Goal: Use online tool/utility: Use online tool/utility

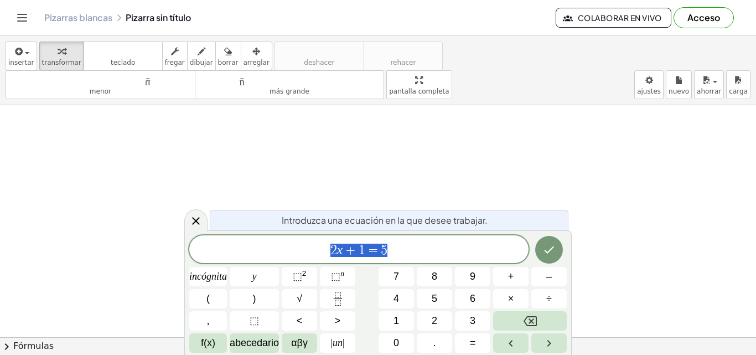
scroll to position [84, 0]
click at [408, 142] on div at bounding box center [378, 317] width 756 height 591
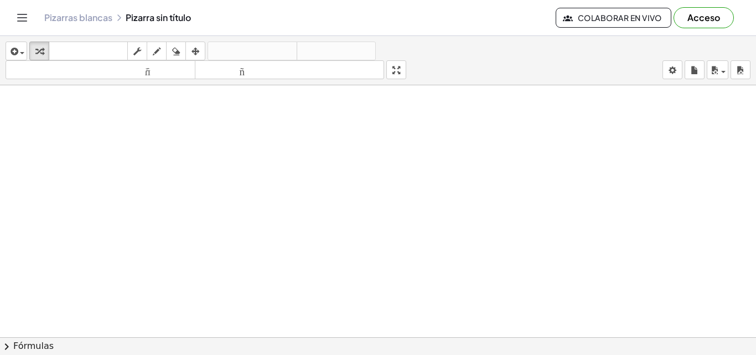
scroll to position [109, 0]
drag, startPoint x: 164, startPoint y: 122, endPoint x: 168, endPoint y: 171, distance: 48.9
click at [168, 171] on div at bounding box center [378, 271] width 756 height 591
click at [158, 54] on icon "button" at bounding box center [157, 51] width 8 height 13
click at [150, 135] on div at bounding box center [378, 271] width 756 height 591
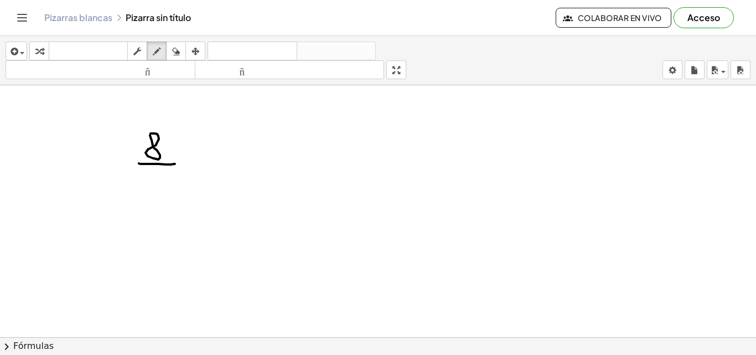
drag, startPoint x: 139, startPoint y: 163, endPoint x: 170, endPoint y: 166, distance: 31.1
click at [175, 163] on div at bounding box center [378, 271] width 756 height 591
drag, startPoint x: 143, startPoint y: 173, endPoint x: 150, endPoint y: 188, distance: 17.1
click at [150, 188] on div at bounding box center [378, 271] width 756 height 591
drag, startPoint x: 162, startPoint y: 172, endPoint x: 177, endPoint y: 185, distance: 20.1
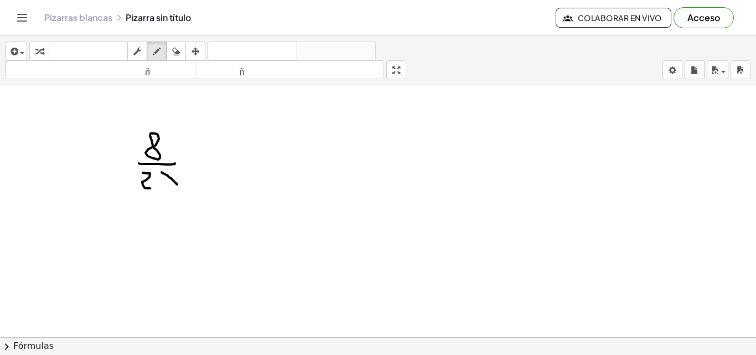
click at [177, 185] on div at bounding box center [378, 271] width 756 height 591
drag, startPoint x: 174, startPoint y: 166, endPoint x: 162, endPoint y: 186, distance: 23.1
click at [162, 186] on div at bounding box center [378, 271] width 756 height 591
drag, startPoint x: 197, startPoint y: 149, endPoint x: 198, endPoint y: 168, distance: 19.4
click at [198, 168] on div at bounding box center [378, 271] width 756 height 591
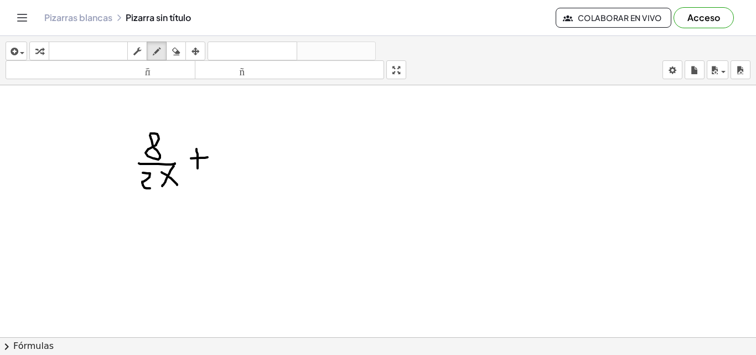
drag, startPoint x: 191, startPoint y: 158, endPoint x: 208, endPoint y: 157, distance: 17.2
click at [208, 157] on div at bounding box center [378, 271] width 756 height 591
drag, startPoint x: 236, startPoint y: 131, endPoint x: 235, endPoint y: 149, distance: 17.8
click at [235, 149] on div at bounding box center [378, 271] width 756 height 591
drag, startPoint x: 238, startPoint y: 131, endPoint x: 230, endPoint y: 131, distance: 7.2
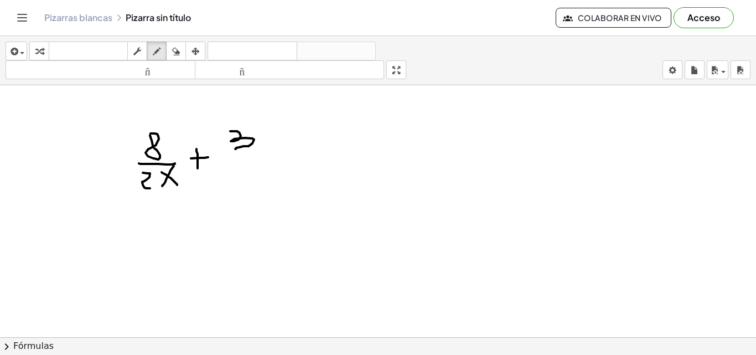
click at [230, 131] on div at bounding box center [378, 271] width 756 height 591
drag, startPoint x: 230, startPoint y: 158, endPoint x: 262, endPoint y: 159, distance: 32.2
click at [262, 159] on div at bounding box center [378, 271] width 756 height 591
drag, startPoint x: 230, startPoint y: 169, endPoint x: 240, endPoint y: 187, distance: 20.3
click at [240, 187] on div at bounding box center [378, 271] width 756 height 591
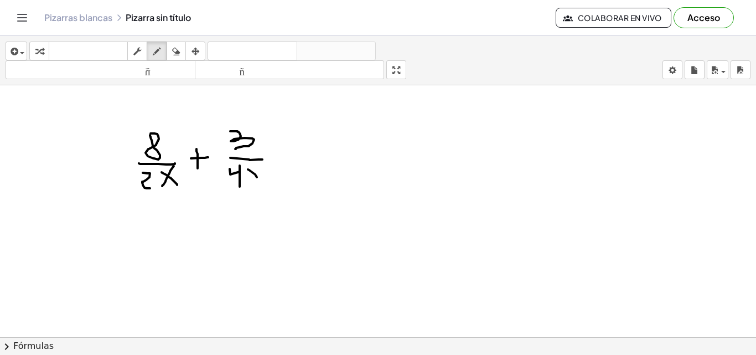
drag, startPoint x: 248, startPoint y: 169, endPoint x: 258, endPoint y: 173, distance: 10.7
click at [258, 178] on div at bounding box center [378, 271] width 756 height 591
drag, startPoint x: 258, startPoint y: 166, endPoint x: 247, endPoint y: 178, distance: 16.1
click at [247, 178] on div at bounding box center [378, 271] width 756 height 591
drag, startPoint x: 281, startPoint y: 156, endPoint x: 305, endPoint y: 156, distance: 23.8
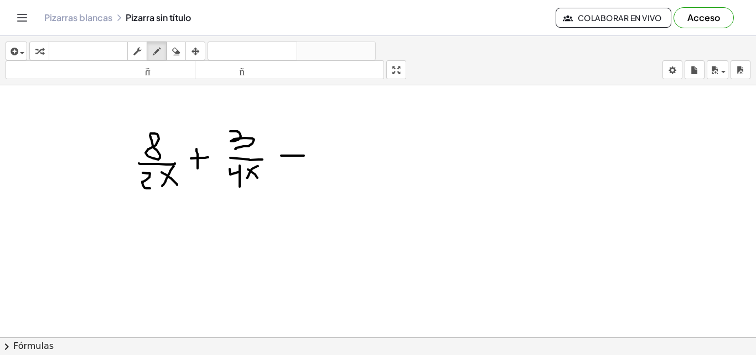
click at [305, 156] on div at bounding box center [378, 271] width 756 height 591
drag, startPoint x: 333, startPoint y: 135, endPoint x: 336, endPoint y: 146, distance: 11.8
click at [336, 146] on div at bounding box center [378, 271] width 756 height 591
drag, startPoint x: 323, startPoint y: 153, endPoint x: 351, endPoint y: 152, distance: 27.7
click at [351, 152] on div at bounding box center [378, 271] width 756 height 591
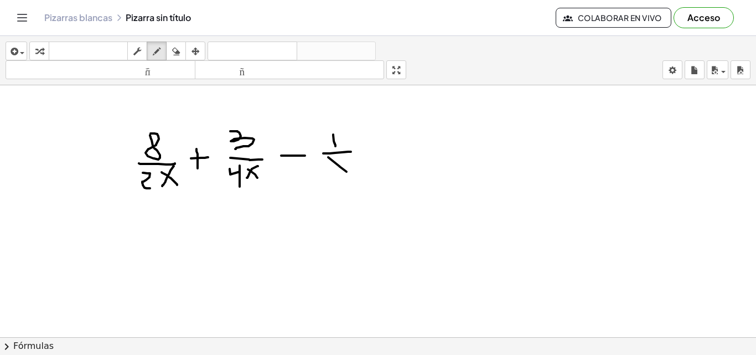
drag, startPoint x: 328, startPoint y: 157, endPoint x: 347, endPoint y: 172, distance: 23.3
click at [347, 172] on div at bounding box center [378, 271] width 756 height 591
drag, startPoint x: 343, startPoint y: 159, endPoint x: 328, endPoint y: 176, distance: 22.3
click at [328, 176] on div at bounding box center [378, 271] width 756 height 591
drag, startPoint x: 372, startPoint y: 145, endPoint x: 386, endPoint y: 145, distance: 13.9
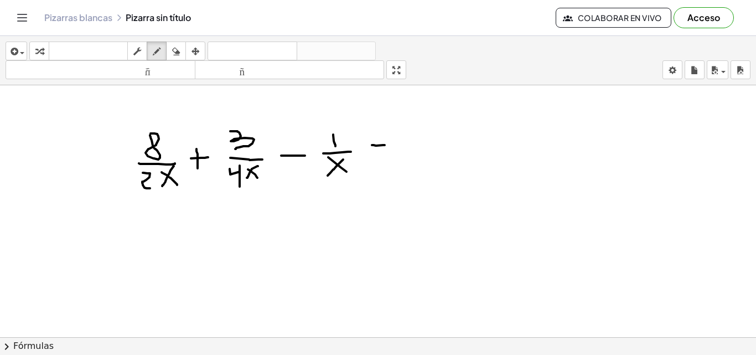
click at [386, 145] on div at bounding box center [378, 271] width 756 height 591
drag, startPoint x: 372, startPoint y: 152, endPoint x: 398, endPoint y: 153, distance: 26.1
click at [398, 153] on div at bounding box center [378, 271] width 756 height 591
drag, startPoint x: 152, startPoint y: 219, endPoint x: 162, endPoint y: 243, distance: 26.0
click at [162, 243] on div at bounding box center [378, 271] width 756 height 591
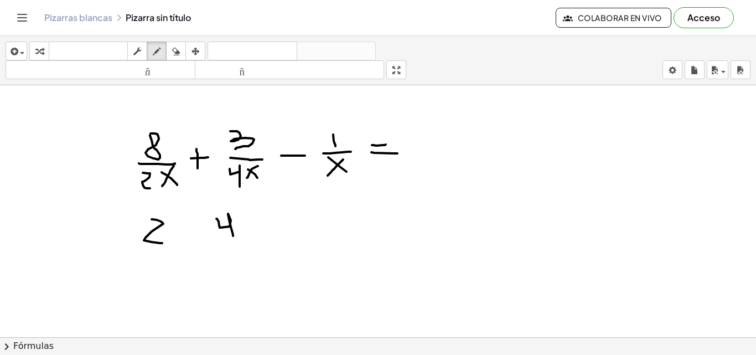
drag, startPoint x: 217, startPoint y: 219, endPoint x: 233, endPoint y: 236, distance: 23.9
click at [233, 236] on div at bounding box center [378, 271] width 756 height 591
drag, startPoint x: 298, startPoint y: 214, endPoint x: 304, endPoint y: 230, distance: 17.5
click at [304, 230] on div at bounding box center [378, 271] width 756 height 591
drag, startPoint x: 140, startPoint y: 254, endPoint x: 348, endPoint y: 240, distance: 208.1
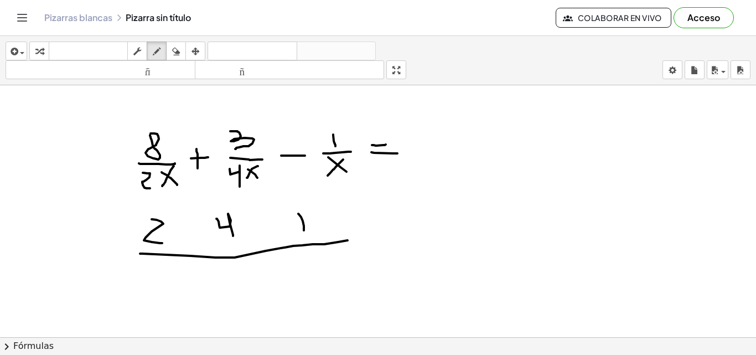
click at [348, 240] on div at bounding box center [378, 271] width 756 height 591
drag, startPoint x: 312, startPoint y: 204, endPoint x: 332, endPoint y: 317, distance: 114.8
click at [332, 317] on div at bounding box center [378, 271] width 756 height 591
drag, startPoint x: 333, startPoint y: 245, endPoint x: 370, endPoint y: 236, distance: 37.7
click at [370, 236] on div at bounding box center [378, 271] width 756 height 591
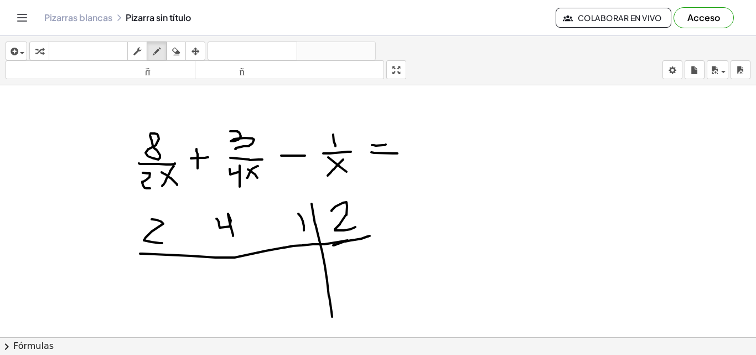
drag, startPoint x: 332, startPoint y: 211, endPoint x: 356, endPoint y: 227, distance: 28.7
click at [356, 227] on div at bounding box center [378, 271] width 756 height 591
drag, startPoint x: 305, startPoint y: 255, endPoint x: 307, endPoint y: 270, distance: 15.7
click at [307, 270] on div at bounding box center [378, 271] width 756 height 591
drag, startPoint x: 232, startPoint y: 266, endPoint x: 259, endPoint y: 282, distance: 31.5
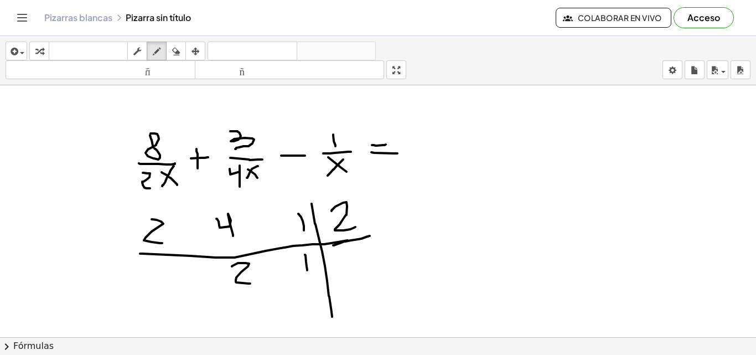
click at [259, 282] on div at bounding box center [378, 271] width 756 height 591
drag, startPoint x: 162, startPoint y: 275, endPoint x: 164, endPoint y: 287, distance: 11.7
click at [164, 287] on div at bounding box center [378, 271] width 756 height 591
drag, startPoint x: 341, startPoint y: 251, endPoint x: 337, endPoint y: 269, distance: 18.8
click at [348, 271] on div at bounding box center [378, 271] width 756 height 591
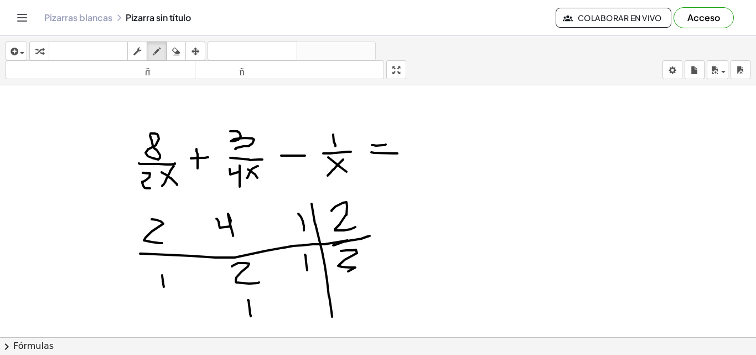
drag, startPoint x: 248, startPoint y: 300, endPoint x: 251, endPoint y: 316, distance: 16.3
click at [251, 316] on div at bounding box center [378, 271] width 756 height 591
drag, startPoint x: 418, startPoint y: 149, endPoint x: 469, endPoint y: 147, distance: 51.0
click at [469, 147] on div at bounding box center [378, 271] width 756 height 591
drag, startPoint x: 433, startPoint y: 156, endPoint x: 481, endPoint y: 163, distance: 48.2
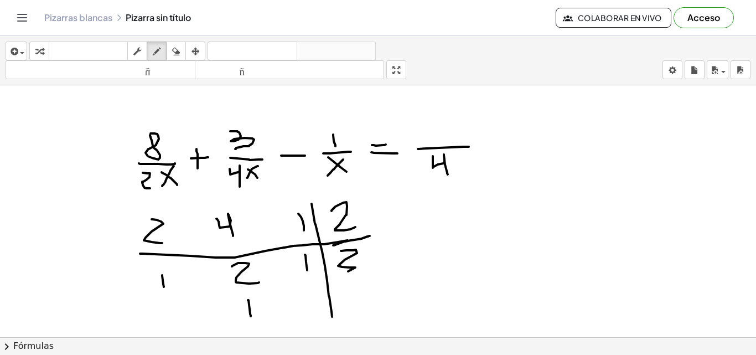
click at [449, 181] on div at bounding box center [378, 271] width 756 height 591
drag, startPoint x: 456, startPoint y: 161, endPoint x: 475, endPoint y: 180, distance: 27.0
click at [475, 180] on div at bounding box center [378, 271] width 756 height 591
drag, startPoint x: 472, startPoint y: 158, endPoint x: 459, endPoint y: 180, distance: 25.6
click at [459, 180] on div at bounding box center [378, 271] width 756 height 591
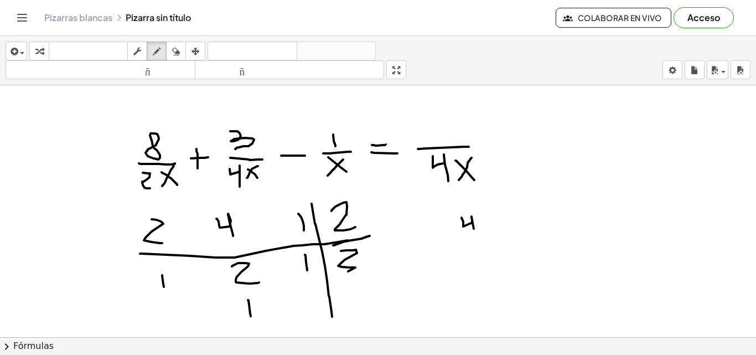
drag, startPoint x: 462, startPoint y: 218, endPoint x: 477, endPoint y: 240, distance: 27.5
click at [477, 240] on div at bounding box center [378, 271] width 756 height 591
drag, startPoint x: 479, startPoint y: 219, endPoint x: 493, endPoint y: 233, distance: 20.0
click at [493, 233] on div at bounding box center [378, 271] width 756 height 591
drag, startPoint x: 489, startPoint y: 215, endPoint x: 483, endPoint y: 236, distance: 22.4
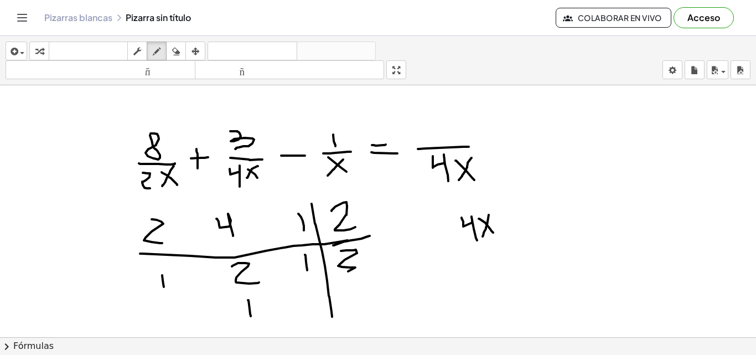
click at [483, 236] on div at bounding box center [378, 271] width 756 height 591
drag, startPoint x: 462, startPoint y: 248, endPoint x: 507, endPoint y: 240, distance: 45.1
click at [507, 240] on div at bounding box center [378, 271] width 756 height 591
drag, startPoint x: 475, startPoint y: 255, endPoint x: 485, endPoint y: 266, distance: 15.0
click at [485, 266] on div at bounding box center [378, 271] width 756 height 591
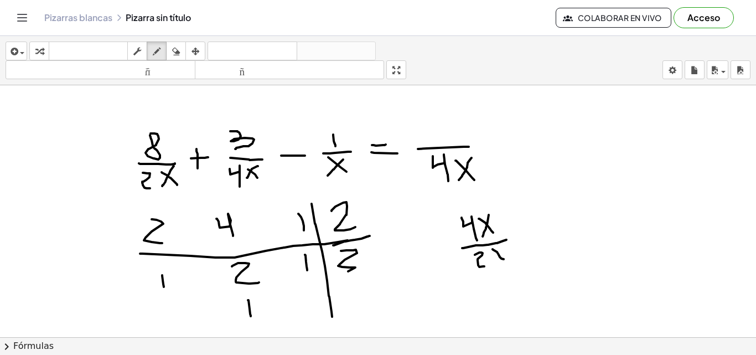
drag, startPoint x: 493, startPoint y: 249, endPoint x: 504, endPoint y: 259, distance: 14.9
click at [504, 259] on div at bounding box center [378, 271] width 756 height 591
drag, startPoint x: 503, startPoint y: 246, endPoint x: 520, endPoint y: 228, distance: 25.1
click at [495, 259] on div at bounding box center [378, 271] width 756 height 591
drag, startPoint x: 518, startPoint y: 222, endPoint x: 528, endPoint y: 222, distance: 10.0
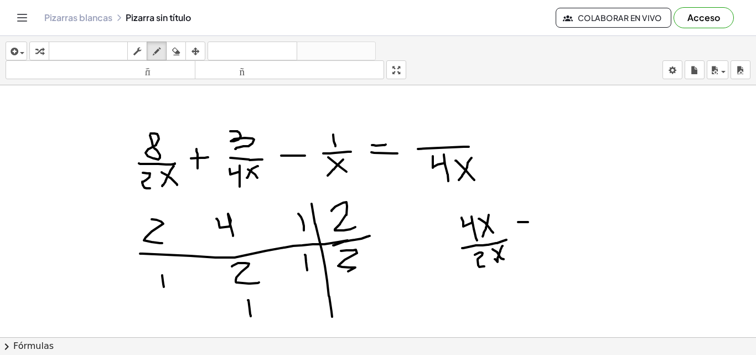
click at [528, 222] on div at bounding box center [378, 271] width 756 height 591
drag, startPoint x: 519, startPoint y: 241, endPoint x: 536, endPoint y: 234, distance: 17.9
click at [536, 234] on div at bounding box center [378, 271] width 756 height 591
drag, startPoint x: 545, startPoint y: 217, endPoint x: 566, endPoint y: 229, distance: 24.1
click at [566, 229] on div at bounding box center [378, 271] width 756 height 591
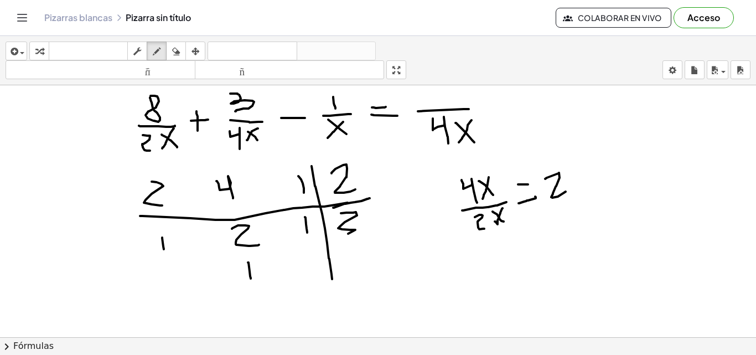
scroll to position [147, 0]
drag, startPoint x: 487, startPoint y: 259, endPoint x: 497, endPoint y: 277, distance: 21.3
click at [497, 277] on div at bounding box center [378, 233] width 756 height 591
drag, startPoint x: 502, startPoint y: 257, endPoint x: 512, endPoint y: 269, distance: 15.7
click at [512, 269] on div at bounding box center [378, 233] width 756 height 591
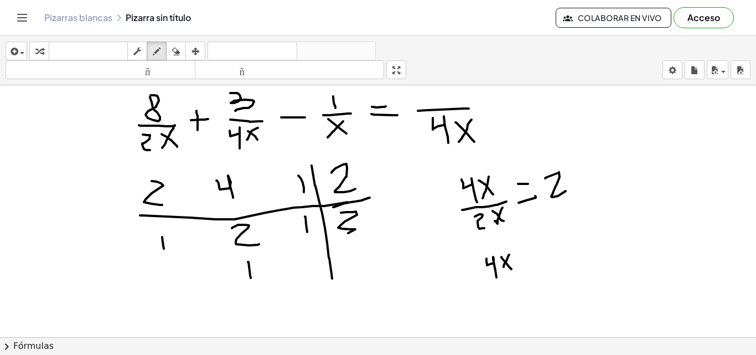
drag, startPoint x: 509, startPoint y: 255, endPoint x: 504, endPoint y: 267, distance: 13.9
click at [504, 267] on div at bounding box center [378, 233] width 756 height 591
drag, startPoint x: 488, startPoint y: 282, endPoint x: 518, endPoint y: 275, distance: 30.9
click at [518, 275] on div at bounding box center [378, 233] width 756 height 591
drag, startPoint x: 493, startPoint y: 292, endPoint x: 514, endPoint y: 306, distance: 25.5
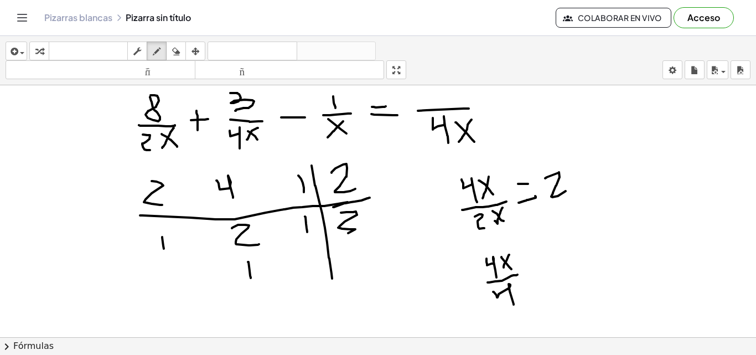
click at [514, 306] on div at bounding box center [378, 233] width 756 height 591
drag, startPoint x: 515, startPoint y: 284, endPoint x: 526, endPoint y: 294, distance: 14.5
click at [526, 294] on div at bounding box center [378, 233] width 756 height 591
click at [224, 99] on div at bounding box center [378, 233] width 756 height 591
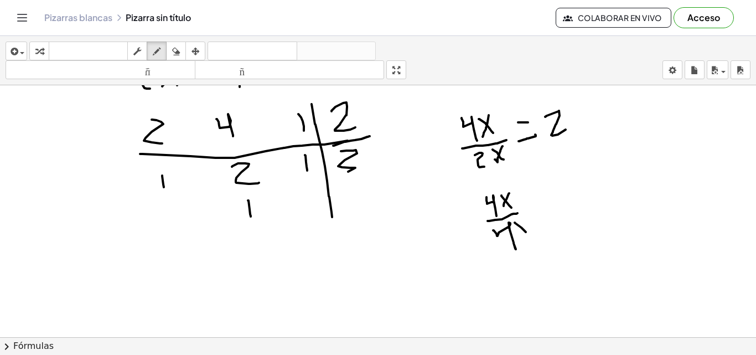
scroll to position [209, 0]
click at [180, 49] on icon "button" at bounding box center [176, 51] width 8 height 13
drag, startPoint x: 493, startPoint y: 233, endPoint x: 517, endPoint y: 237, distance: 23.6
click at [517, 237] on div at bounding box center [378, 171] width 756 height 591
click at [157, 55] on icon "button" at bounding box center [157, 51] width 8 height 13
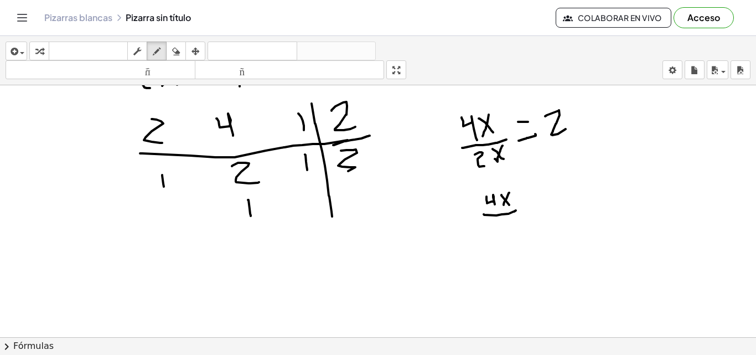
drag, startPoint x: 484, startPoint y: 214, endPoint x: 516, endPoint y: 210, distance: 32.4
click at [516, 210] on div at bounding box center [378, 171] width 756 height 591
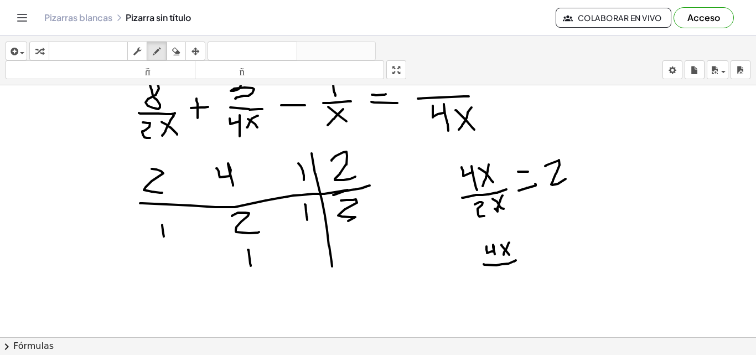
scroll to position [159, 0]
drag, startPoint x: 495, startPoint y: 274, endPoint x: 504, endPoint y: 295, distance: 23.6
click at [504, 295] on div at bounding box center [378, 221] width 756 height 591
click at [523, 281] on div at bounding box center [378, 221] width 756 height 591
drag, startPoint x: 518, startPoint y: 265, endPoint x: 516, endPoint y: 284, distance: 18.4
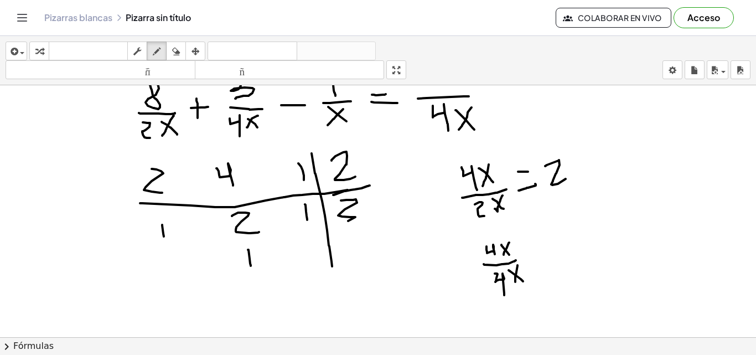
click at [516, 284] on div at bounding box center [378, 221] width 756 height 591
drag, startPoint x: 528, startPoint y: 244, endPoint x: 534, endPoint y: 244, distance: 6.6
click at [534, 244] on div at bounding box center [378, 221] width 756 height 591
drag, startPoint x: 530, startPoint y: 254, endPoint x: 540, endPoint y: 253, distance: 10.7
click at [540, 253] on div at bounding box center [378, 221] width 756 height 591
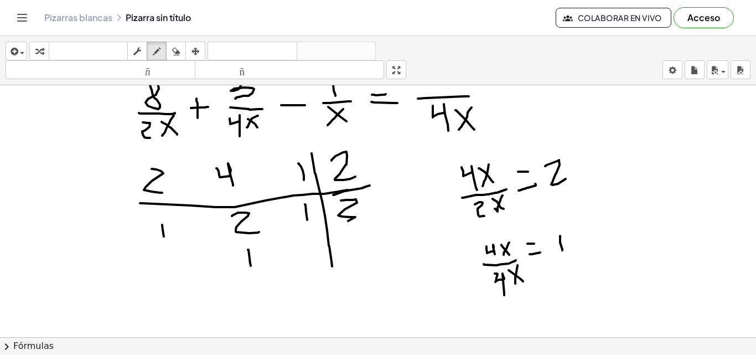
drag, startPoint x: 560, startPoint y: 236, endPoint x: 563, endPoint y: 250, distance: 14.6
click at [563, 250] on div at bounding box center [378, 221] width 756 height 591
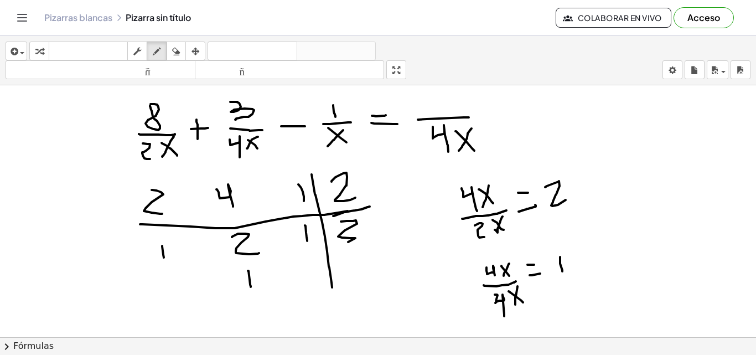
scroll to position [139, 0]
drag, startPoint x: 632, startPoint y: 174, endPoint x: 646, endPoint y: 181, distance: 15.1
click at [646, 178] on div at bounding box center [378, 241] width 756 height 591
drag, startPoint x: 646, startPoint y: 176, endPoint x: 646, endPoint y: 186, distance: 10.0
click at [646, 186] on div at bounding box center [378, 241] width 756 height 591
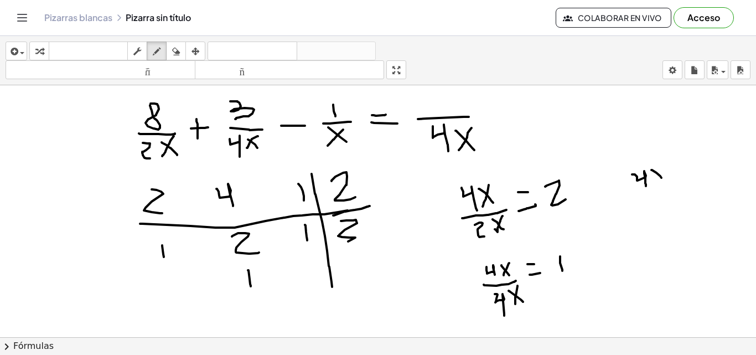
drag, startPoint x: 652, startPoint y: 170, endPoint x: 662, endPoint y: 178, distance: 13.0
click at [662, 178] on div at bounding box center [378, 241] width 756 height 591
drag, startPoint x: 662, startPoint y: 168, endPoint x: 655, endPoint y: 181, distance: 13.9
click at [655, 181] on div at bounding box center [378, 241] width 756 height 591
drag, startPoint x: 643, startPoint y: 191, endPoint x: 667, endPoint y: 186, distance: 24.3
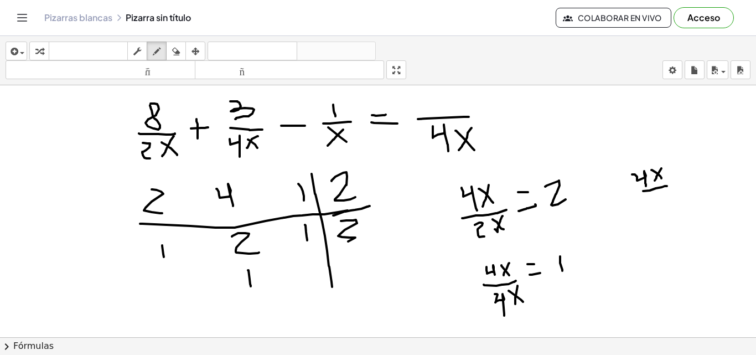
click at [667, 186] on div at bounding box center [378, 241] width 756 height 591
drag, startPoint x: 652, startPoint y: 198, endPoint x: 660, endPoint y: 204, distance: 9.4
click at [660, 204] on div at bounding box center [378, 241] width 756 height 591
drag, startPoint x: 659, startPoint y: 195, endPoint x: 655, endPoint y: 202, distance: 8.0
click at [652, 205] on div at bounding box center [378, 241] width 756 height 591
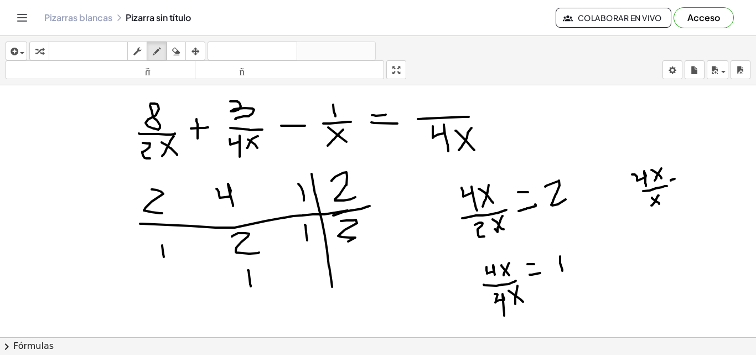
drag, startPoint x: 671, startPoint y: 181, endPoint x: 677, endPoint y: 178, distance: 6.5
click at [677, 178] on div at bounding box center [378, 241] width 756 height 591
drag, startPoint x: 673, startPoint y: 188, endPoint x: 679, endPoint y: 185, distance: 6.5
click at [679, 185] on div at bounding box center [378, 241] width 756 height 591
drag, startPoint x: 683, startPoint y: 168, endPoint x: 697, endPoint y: 197, distance: 31.2
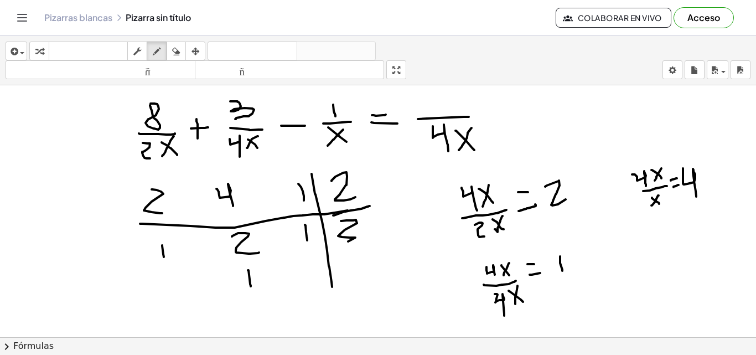
click at [697, 197] on div at bounding box center [378, 241] width 756 height 591
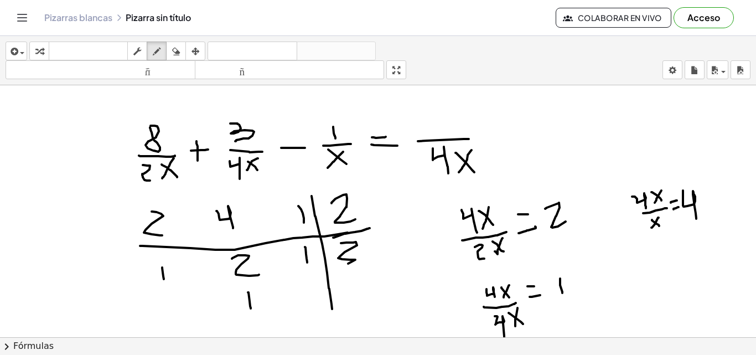
scroll to position [118, 0]
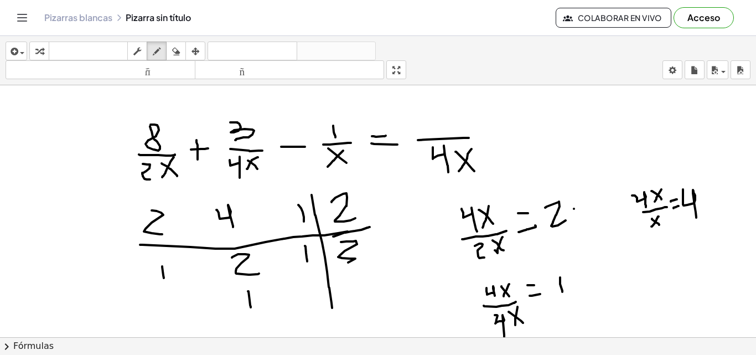
click at [574, 209] on div at bounding box center [378, 262] width 756 height 591
click at [583, 198] on div at bounding box center [378, 262] width 756 height 591
click at [576, 281] on div at bounding box center [378, 262] width 756 height 591
drag, startPoint x: 587, startPoint y: 268, endPoint x: 593, endPoint y: 290, distance: 23.0
click at [593, 290] on div at bounding box center [378, 262] width 756 height 591
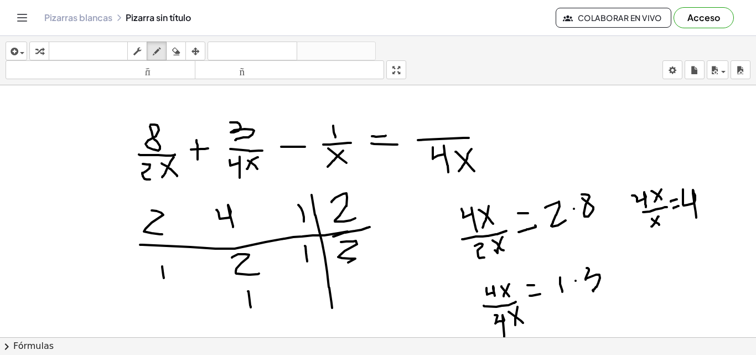
click at [708, 197] on div at bounding box center [378, 262] width 756 height 591
click at [708, 203] on div at bounding box center [378, 262] width 756 height 591
click at [723, 200] on div at bounding box center [378, 262] width 756 height 591
drag, startPoint x: 724, startPoint y: 209, endPoint x: 720, endPoint y: 189, distance: 21.0
click at [720, 189] on div at bounding box center [378, 262] width 756 height 591
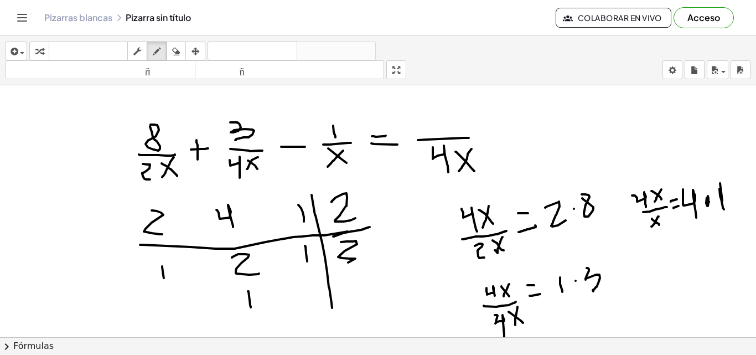
drag, startPoint x: 709, startPoint y: 202, endPoint x: 708, endPoint y: 196, distance: 6.2
click at [708, 196] on div at bounding box center [378, 262] width 756 height 591
drag, startPoint x: 457, startPoint y: 137, endPoint x: 493, endPoint y: 136, distance: 35.5
click at [493, 136] on div at bounding box center [378, 262] width 756 height 591
drag, startPoint x: 421, startPoint y: 119, endPoint x: 424, endPoint y: 133, distance: 14.8
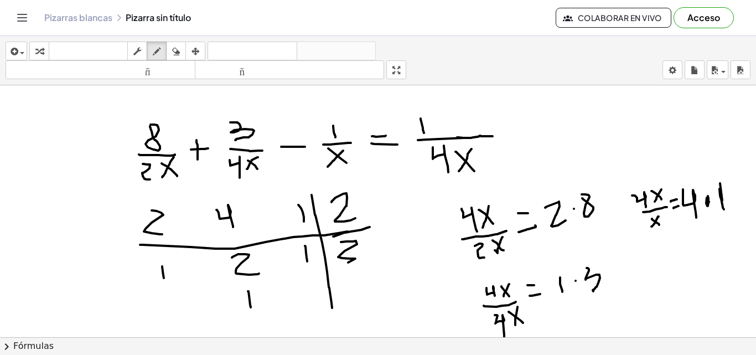
click at [424, 133] on div at bounding box center [378, 262] width 756 height 591
drag, startPoint x: 426, startPoint y: 114, endPoint x: 430, endPoint y: 131, distance: 16.9
click at [430, 131] on div at bounding box center [378, 262] width 756 height 591
drag, startPoint x: 444, startPoint y: 115, endPoint x: 446, endPoint y: 130, distance: 15.1
click at [446, 130] on div at bounding box center [378, 262] width 756 height 591
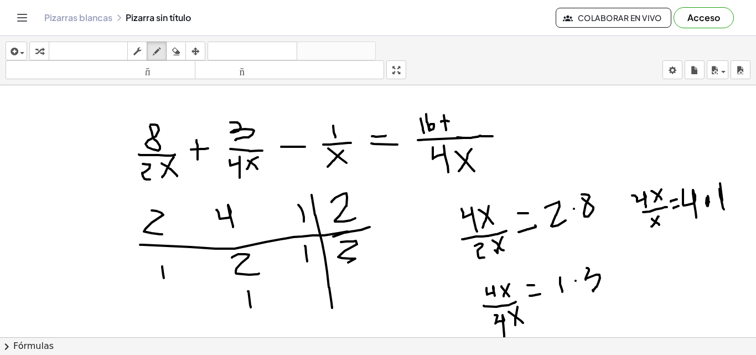
drag, startPoint x: 441, startPoint y: 122, endPoint x: 449, endPoint y: 121, distance: 7.8
click at [449, 121] on div at bounding box center [378, 262] width 756 height 591
drag, startPoint x: 459, startPoint y: 109, endPoint x: 484, endPoint y: 122, distance: 28.2
click at [462, 128] on div at bounding box center [378, 262] width 756 height 591
drag, startPoint x: 481, startPoint y: 120, endPoint x: 493, endPoint y: 116, distance: 12.1
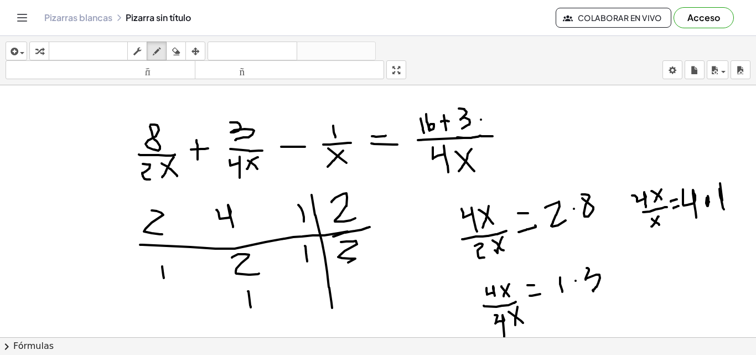
click at [493, 116] on div at bounding box center [378, 262] width 756 height 591
drag, startPoint x: 483, startPoint y: 134, endPoint x: 656, endPoint y: 202, distance: 185.7
click at [511, 133] on div at bounding box center [378, 262] width 756 height 591
drag, startPoint x: 502, startPoint y: 112, endPoint x: 508, endPoint y: 125, distance: 14.1
click at [508, 125] on div at bounding box center [378, 262] width 756 height 591
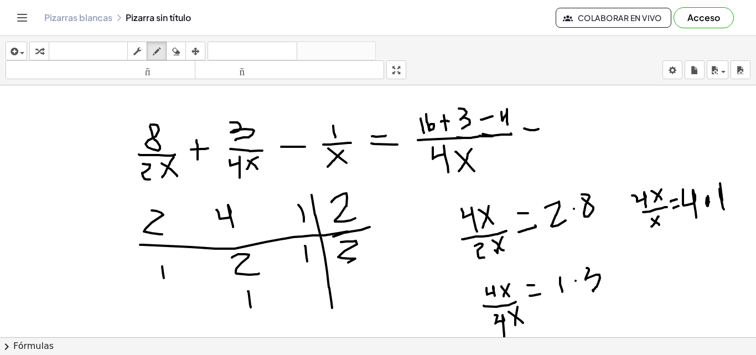
drag, startPoint x: 524, startPoint y: 128, endPoint x: 539, endPoint y: 129, distance: 14.4
click at [539, 129] on div at bounding box center [378, 262] width 756 height 591
drag, startPoint x: 526, startPoint y: 140, endPoint x: 538, endPoint y: 138, distance: 12.3
click at [538, 138] on div at bounding box center [378, 262] width 756 height 591
drag, startPoint x: 558, startPoint y: 107, endPoint x: 559, endPoint y: 117, distance: 10.1
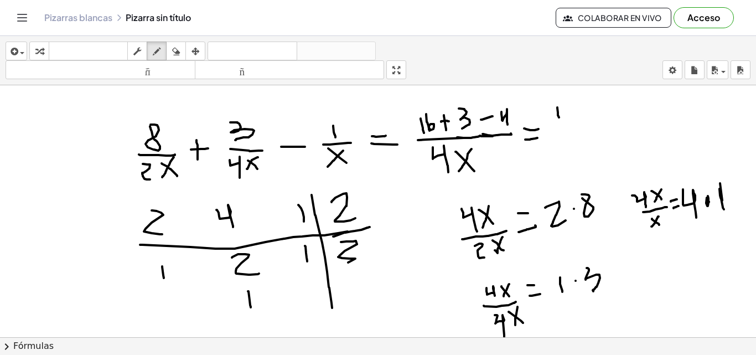
click at [559, 117] on div at bounding box center [378, 262] width 756 height 591
drag, startPoint x: 573, startPoint y: 104, endPoint x: 572, endPoint y: 120, distance: 16.7
click at [572, 120] on div at bounding box center [378, 262] width 756 height 591
drag, startPoint x: 558, startPoint y: 127, endPoint x: 585, endPoint y: 125, distance: 27.2
click at [587, 125] on div at bounding box center [378, 262] width 756 height 591
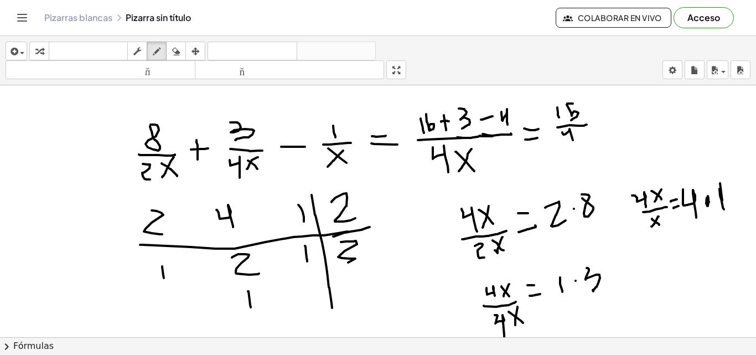
drag, startPoint x: 563, startPoint y: 132, endPoint x: 575, endPoint y: 144, distance: 16.8
click at [575, 144] on div at bounding box center [378, 262] width 756 height 591
drag, startPoint x: 575, startPoint y: 133, endPoint x: 588, endPoint y: 139, distance: 13.9
click at [588, 139] on div at bounding box center [378, 262] width 756 height 591
drag, startPoint x: 586, startPoint y: 131, endPoint x: 580, endPoint y: 138, distance: 9.4
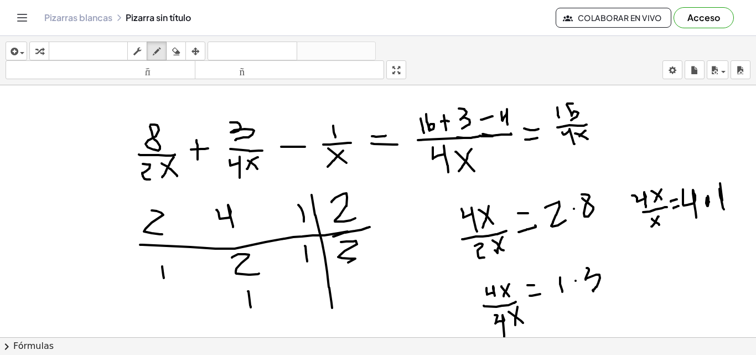
click at [580, 138] on div at bounding box center [378, 262] width 756 height 591
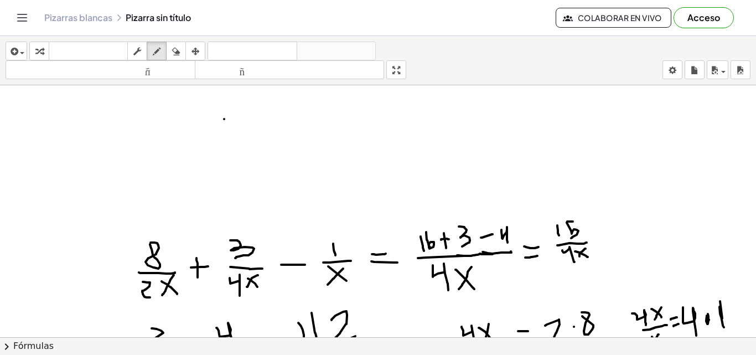
scroll to position [94, 0]
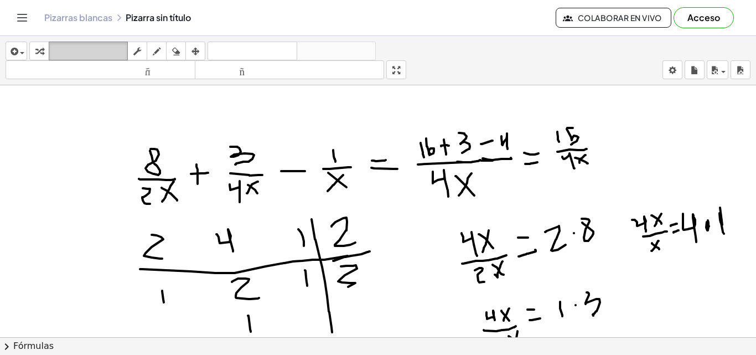
click at [71, 56] on icon "teclado" at bounding box center [89, 51] width 74 height 13
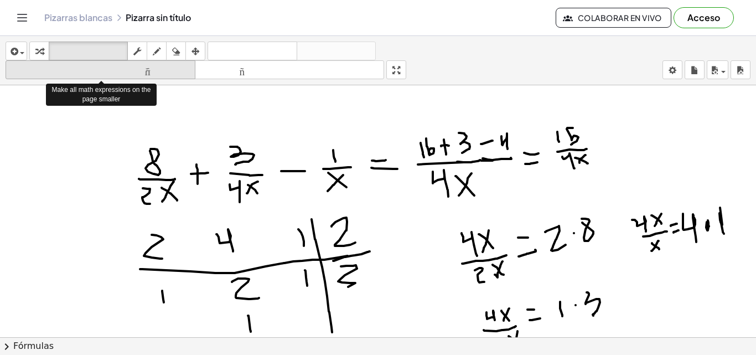
click at [91, 72] on font "tamaño_del_formato" at bounding box center [100, 70] width 184 height 11
click at [73, 70] on font "tamaño_del_formato" at bounding box center [100, 70] width 184 height 11
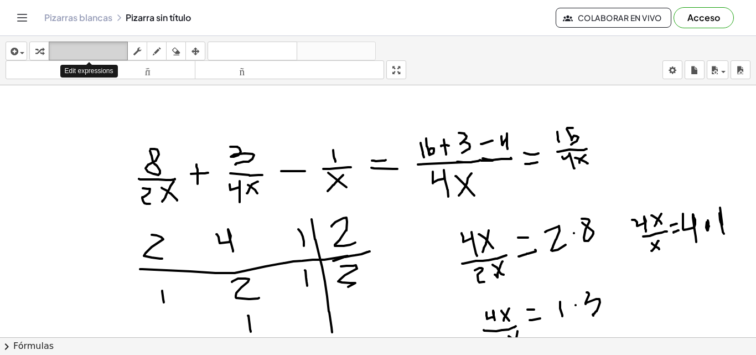
click at [87, 51] on font "teclado" at bounding box center [89, 51] width 74 height 11
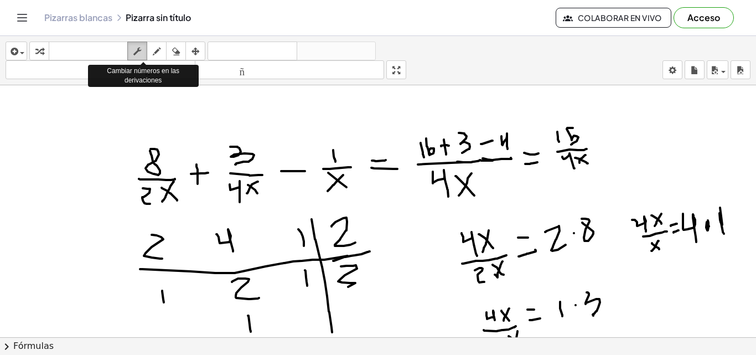
click at [137, 53] on icon "button" at bounding box center [137, 51] width 8 height 13
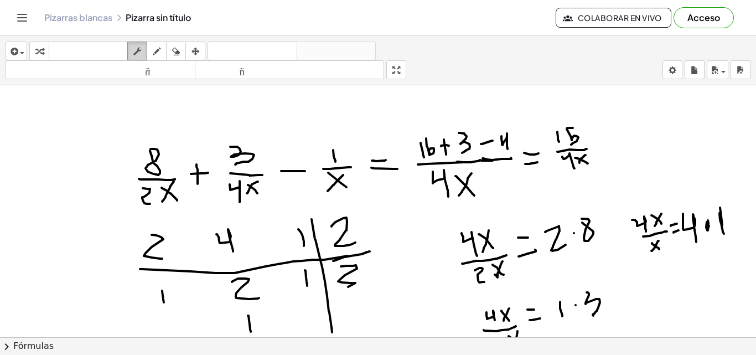
click at [145, 52] on div "button" at bounding box center [137, 50] width 14 height 13
